Goal: Task Accomplishment & Management: Complete application form

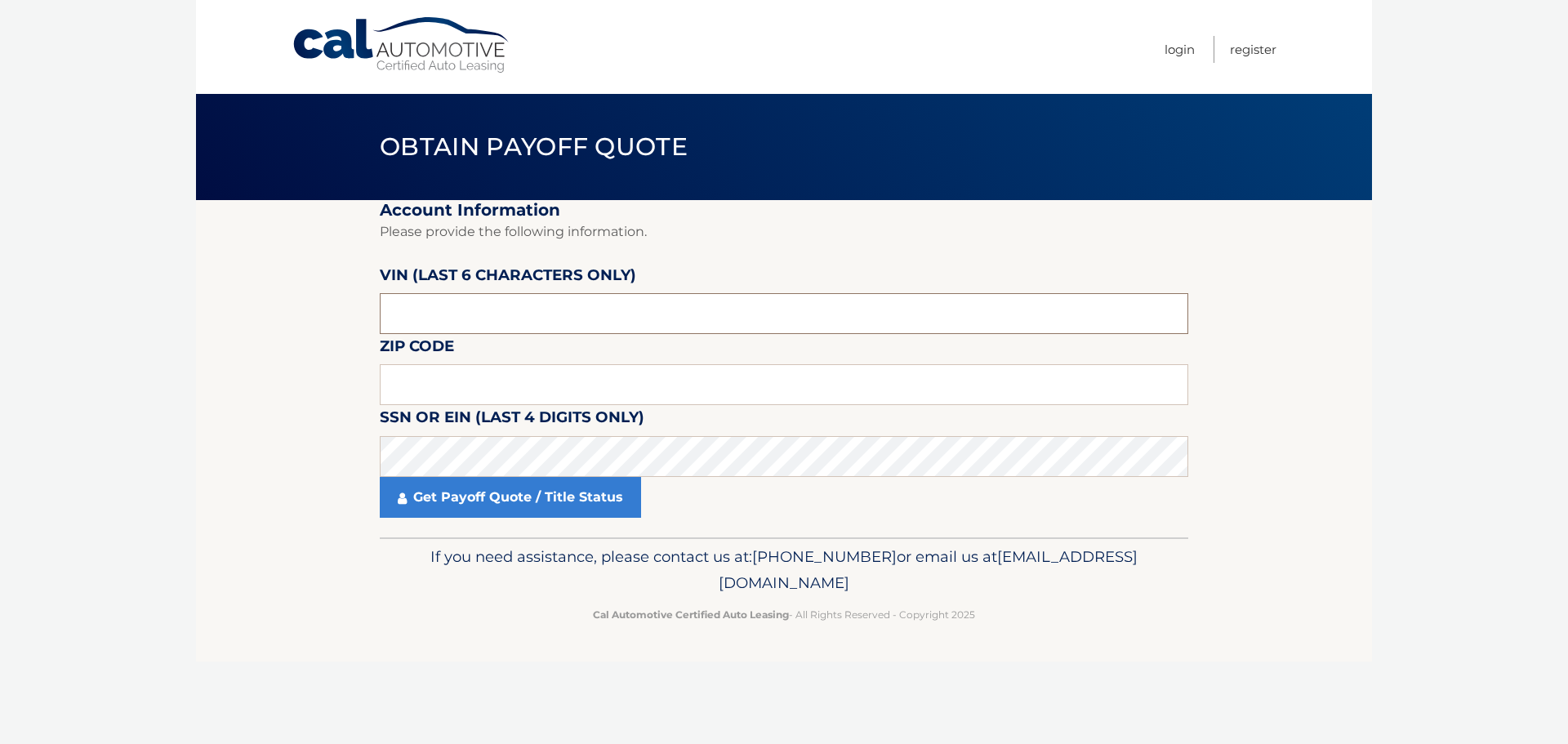
click at [562, 307] on input "text" at bounding box center [784, 313] width 808 height 41
click button "For Originating Dealer" at bounding box center [0, 0] width 0 height 0
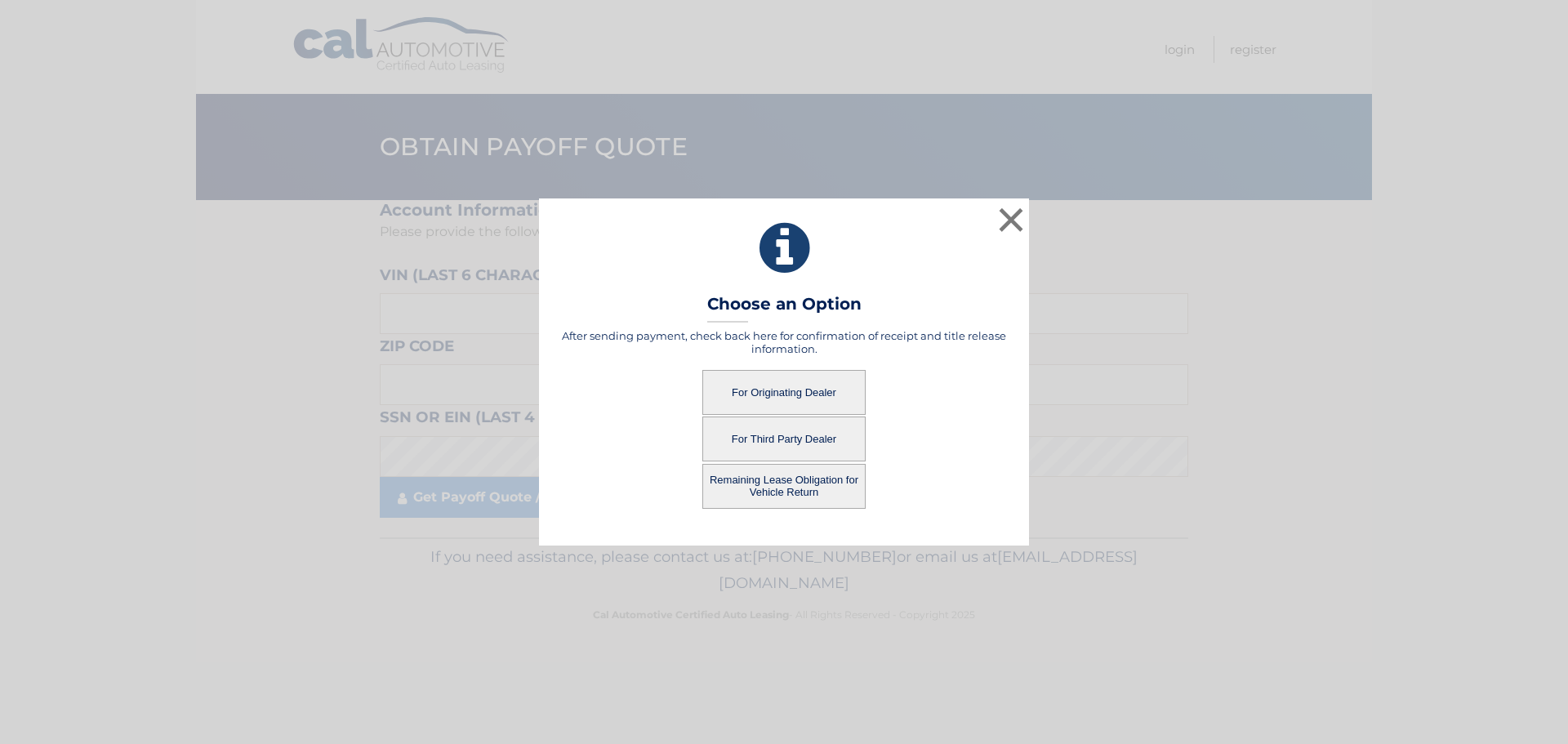
click at [784, 490] on button "Remaining Lease Obligation for Vehicle Return" at bounding box center [784, 486] width 163 height 45
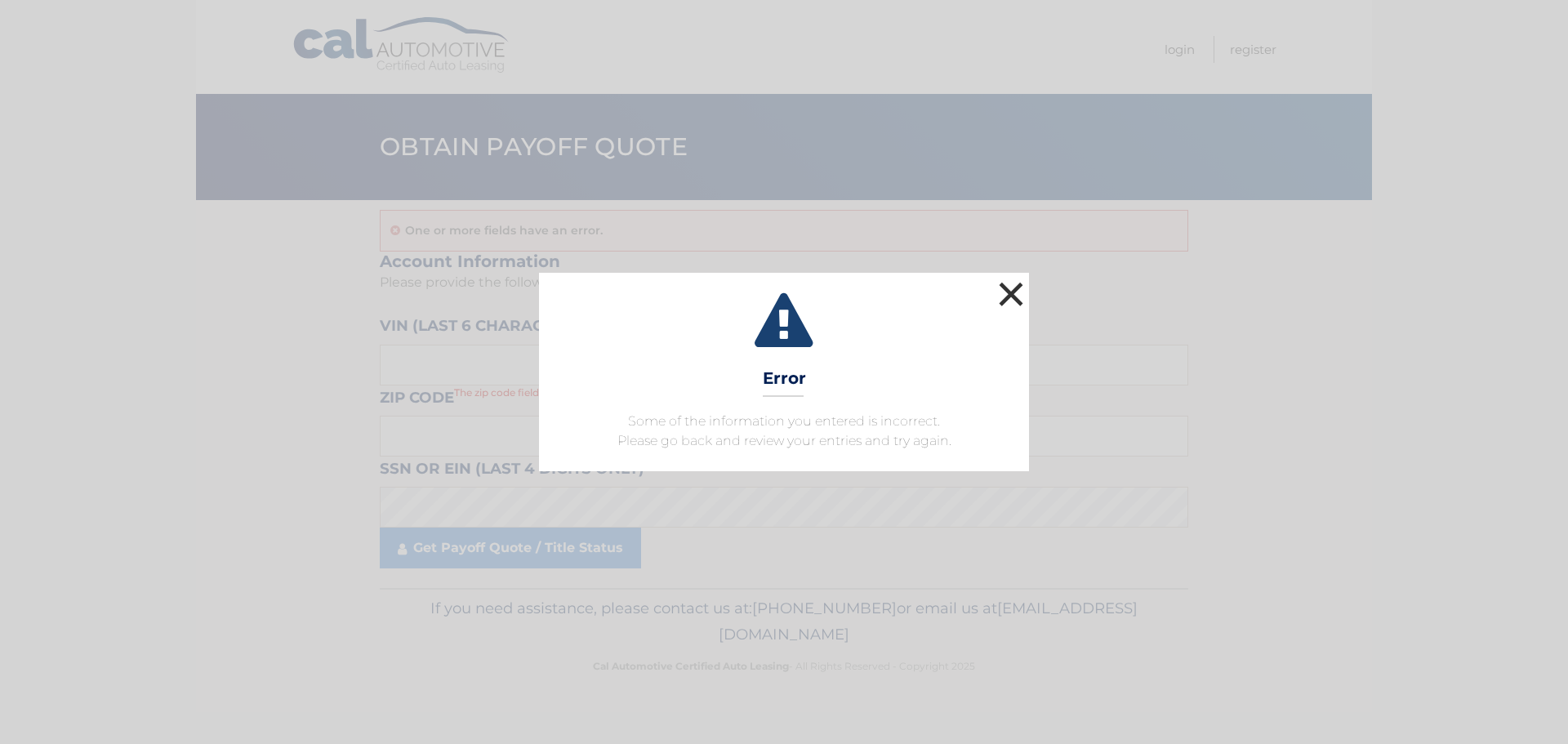
click at [1006, 291] on button "×" at bounding box center [1011, 294] width 33 height 33
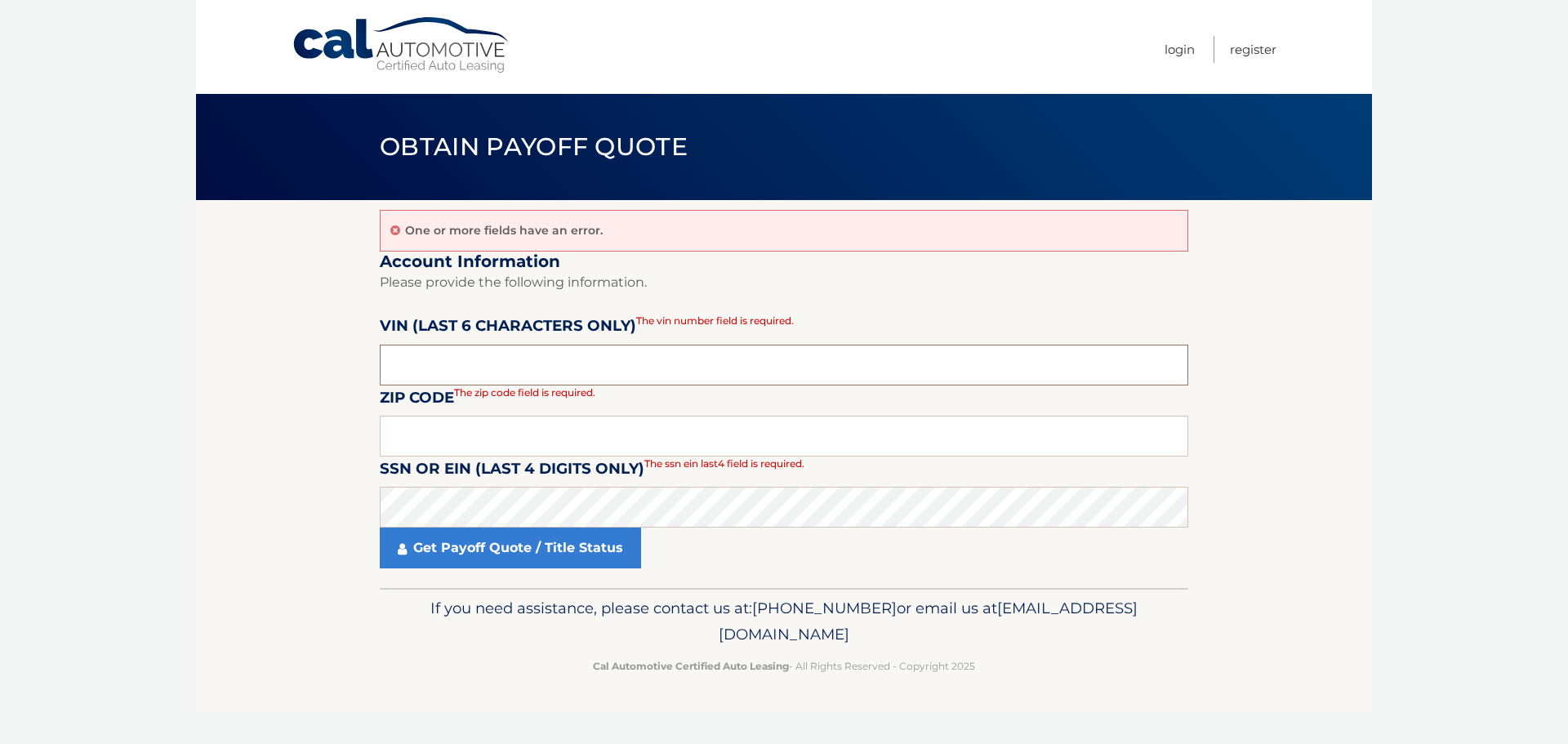
click at [490, 352] on input "text" at bounding box center [784, 364] width 808 height 41
click at [369, 361] on section "One or more fields have an error. Account Information Please provide the follow…" at bounding box center [784, 393] width 1176 height 388
type input "506282"
drag, startPoint x: 437, startPoint y: 435, endPoint x: 427, endPoint y: 425, distance: 14.1
click at [437, 435] on input "text" at bounding box center [784, 435] width 808 height 41
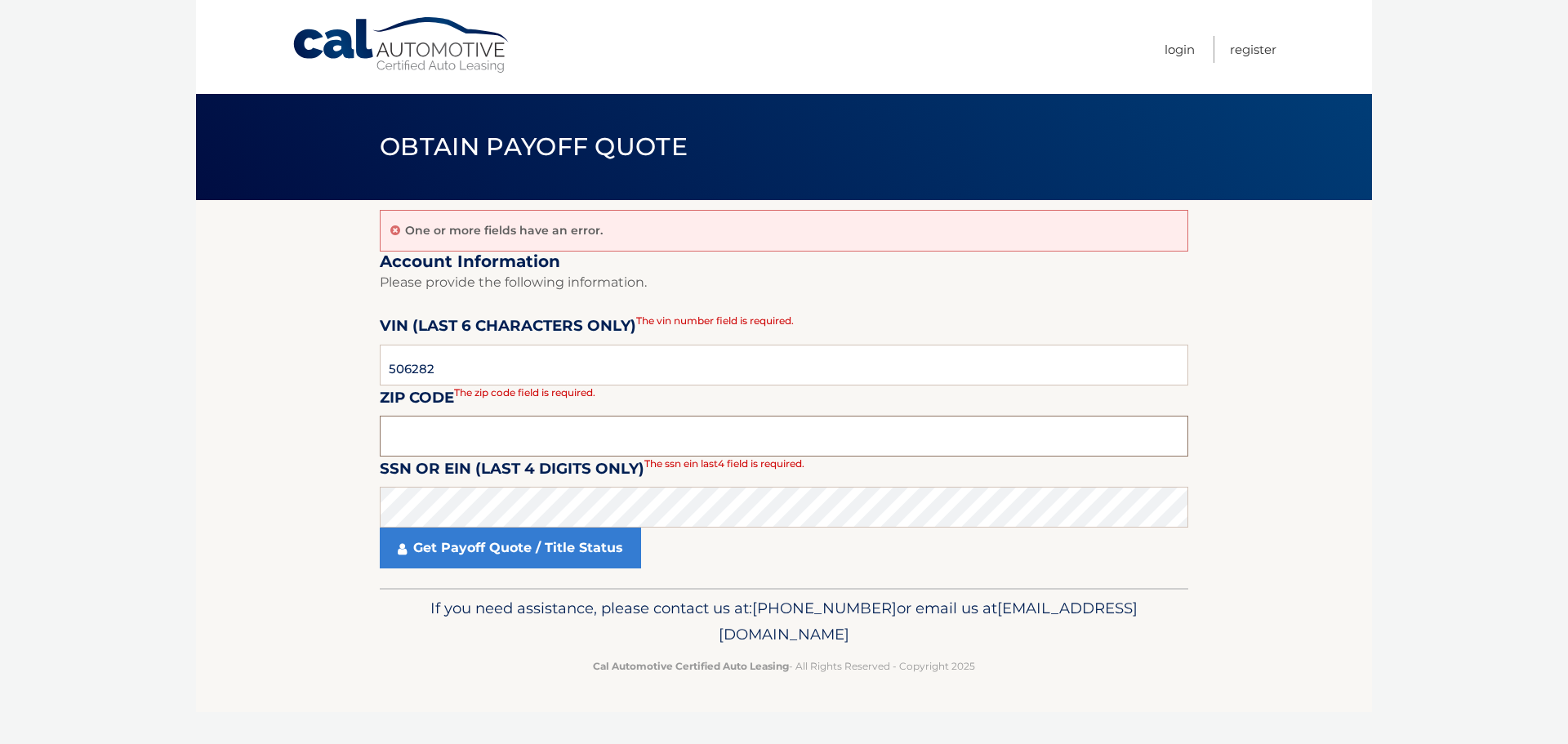
click at [513, 435] on input "text" at bounding box center [784, 435] width 808 height 41
type input "07481"
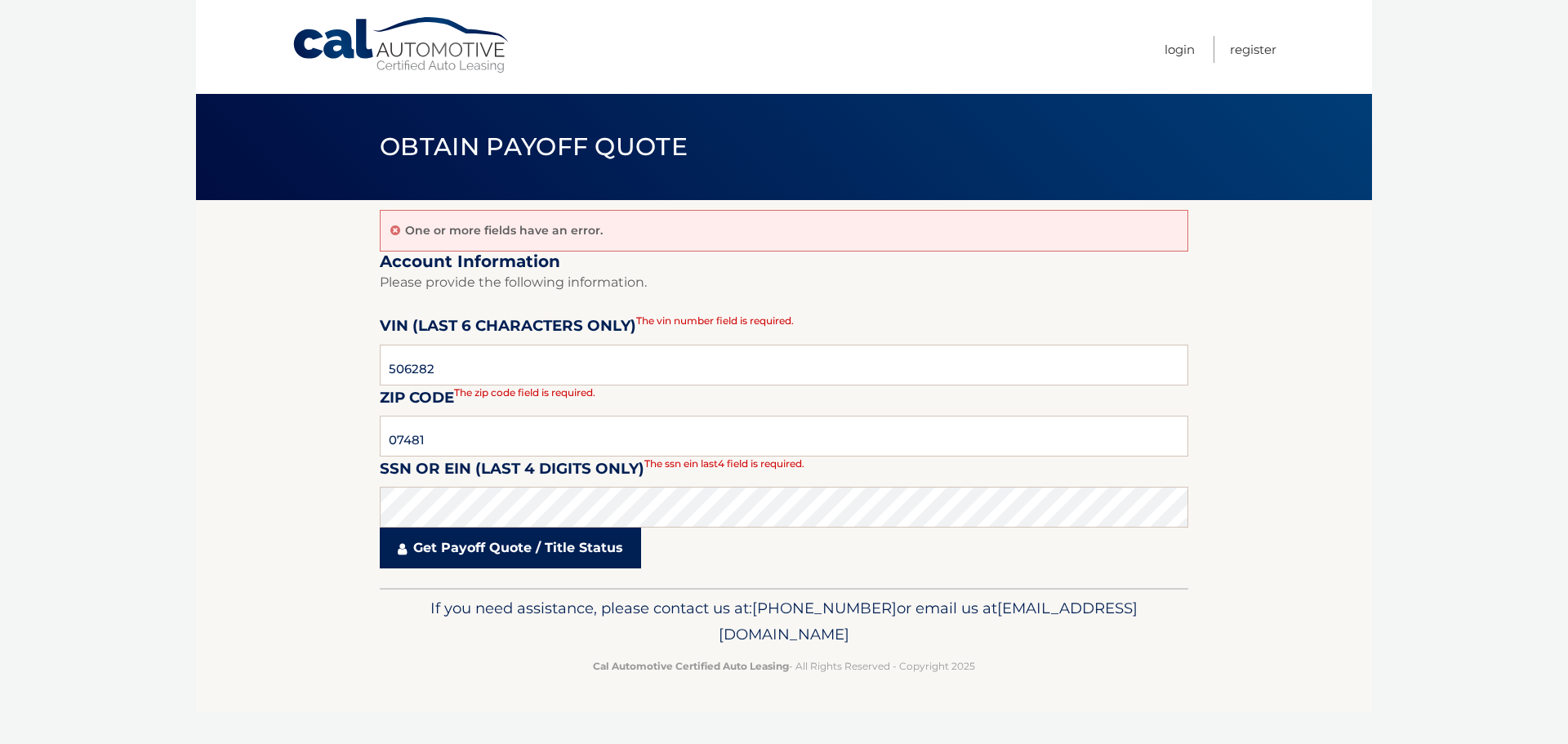
click at [497, 544] on link "Get Payoff Quote / Title Status" at bounding box center [510, 548] width 261 height 41
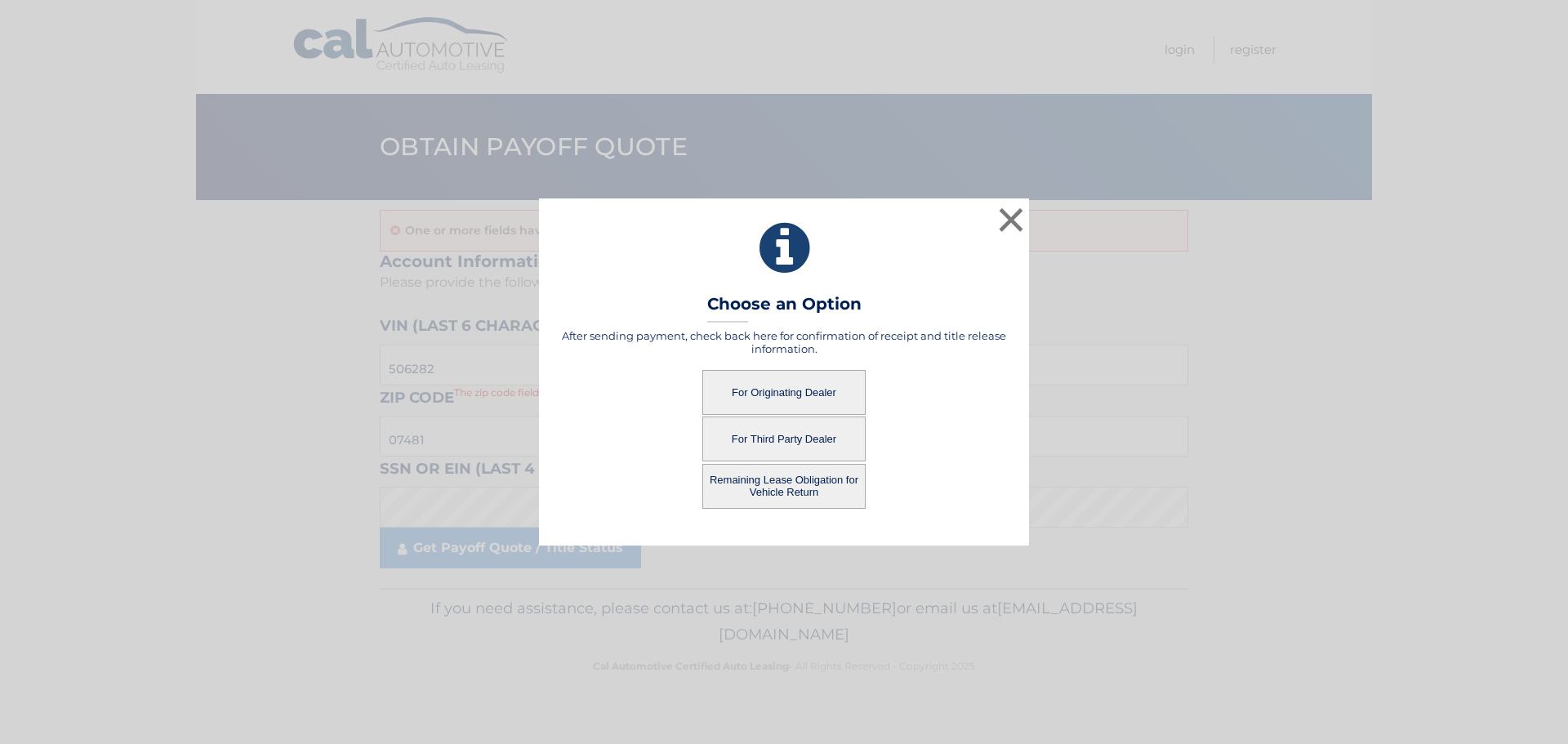
click at [793, 490] on button "Remaining Lease Obligation for Vehicle Return" at bounding box center [784, 486] width 163 height 45
click at [764, 390] on button "For Originating Dealer" at bounding box center [784, 392] width 163 height 45
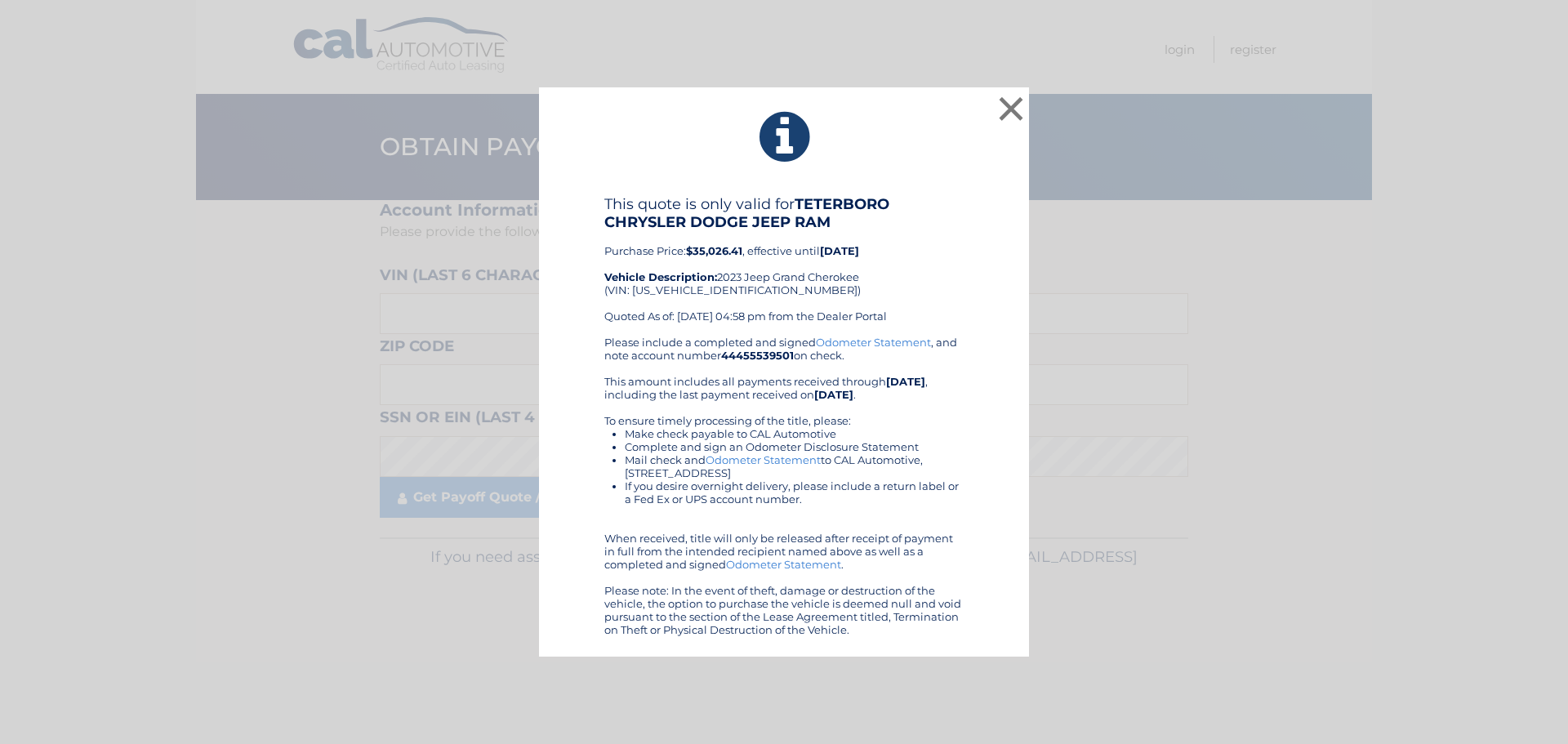
drag, startPoint x: 922, startPoint y: 267, endPoint x: 787, endPoint y: 421, distance: 204.8
click at [1009, 108] on button "×" at bounding box center [1011, 109] width 33 height 33
